Goal: Check status: Check status

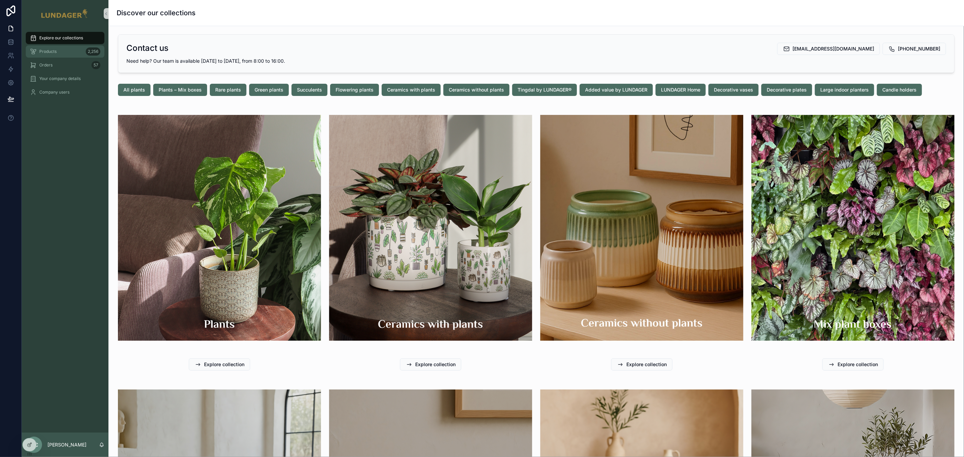
click at [61, 55] on div "Products 2,256" at bounding box center [65, 51] width 70 height 11
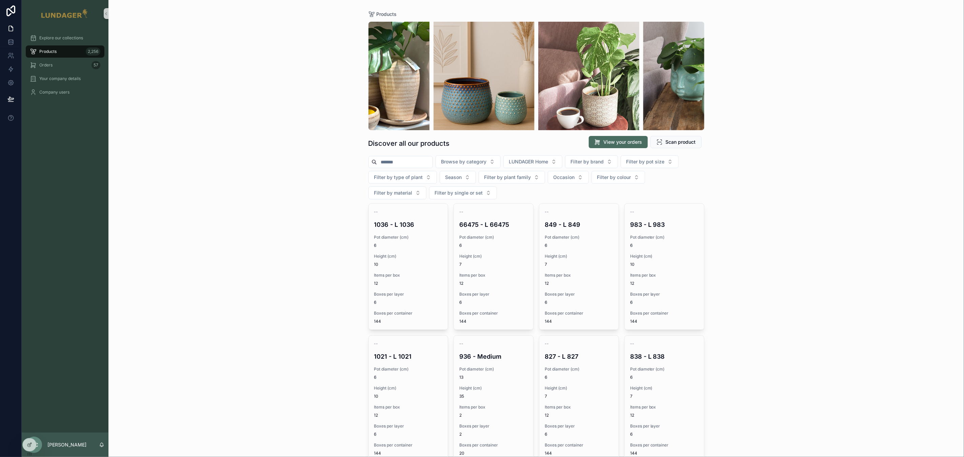
click at [777, 320] on div "Products Discover all our products View your orders Scan product Browse by cate…" at bounding box center [535, 228] width 855 height 457
click at [356, 85] on div "Products Discover all our products View your orders Scan product Browse by cate…" at bounding box center [535, 228] width 855 height 457
click at [338, 90] on div "Products Discover all our products View your orders Scan product Browse by cate…" at bounding box center [535, 228] width 855 height 457
click at [208, 128] on div "Products Discover all our products View your orders Scan product Browse by cate…" at bounding box center [535, 228] width 855 height 457
click at [53, 64] on div "Orders 57" at bounding box center [65, 65] width 70 height 11
